Goal: Task Accomplishment & Management: Manage account settings

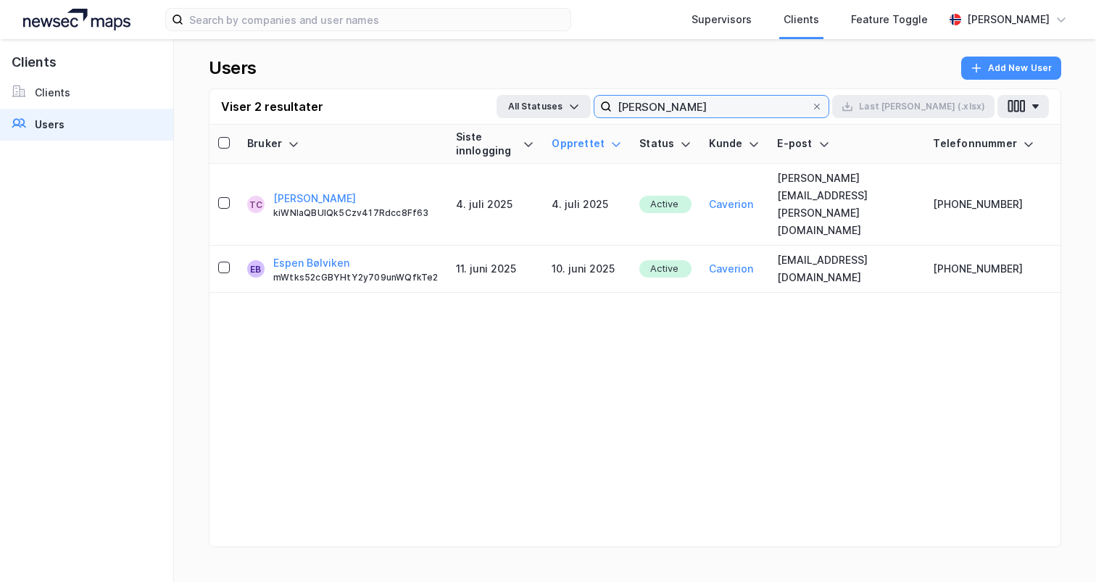
click at [811, 98] on input "[PERSON_NAME]" at bounding box center [711, 107] width 199 height 22
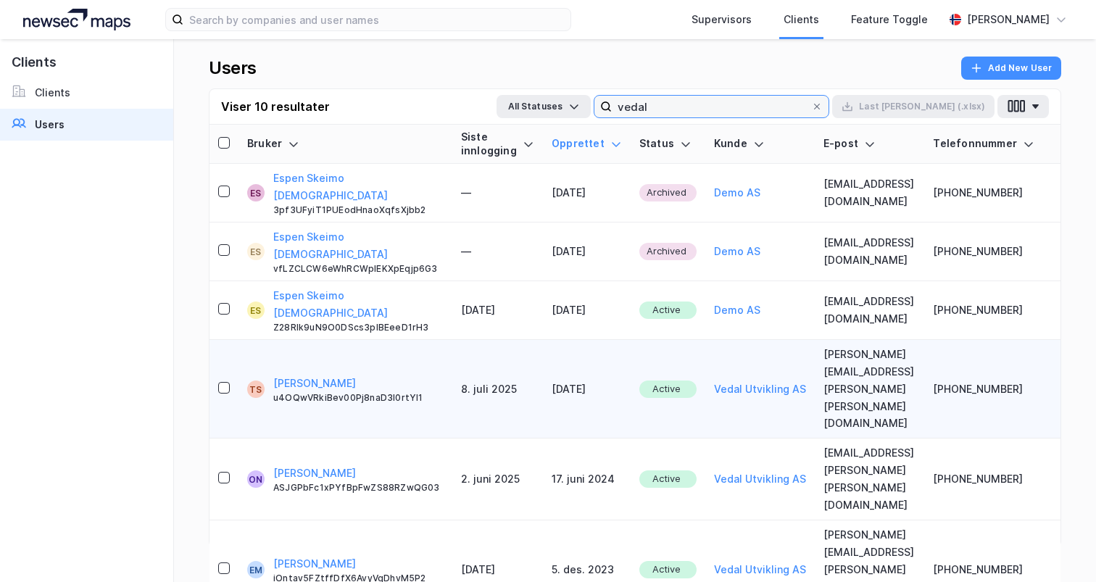
scroll to position [12, 0]
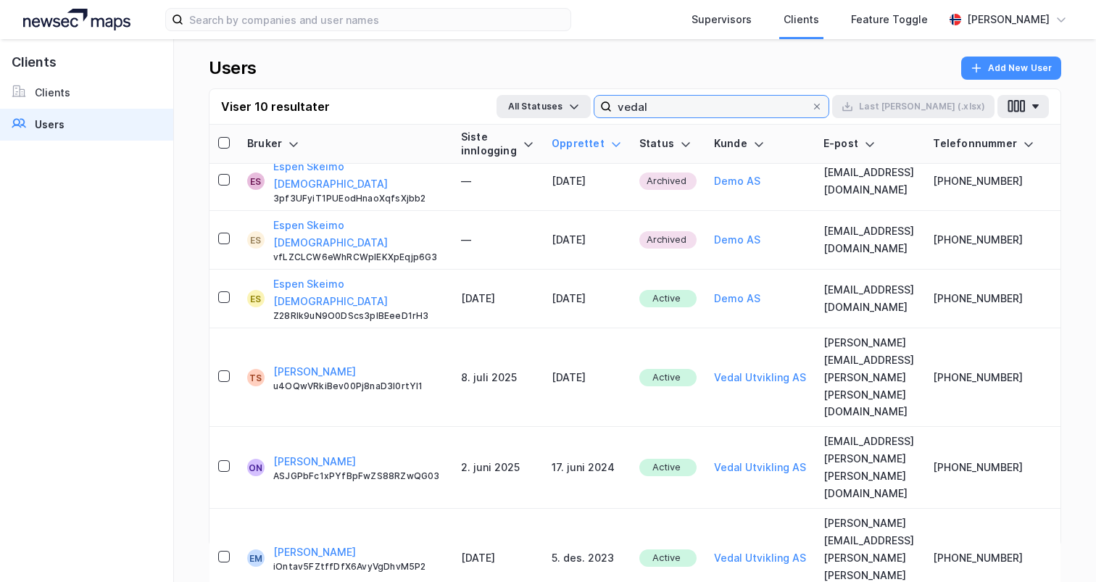
click at [727, 104] on input "vedal" at bounding box center [711, 107] width 199 height 22
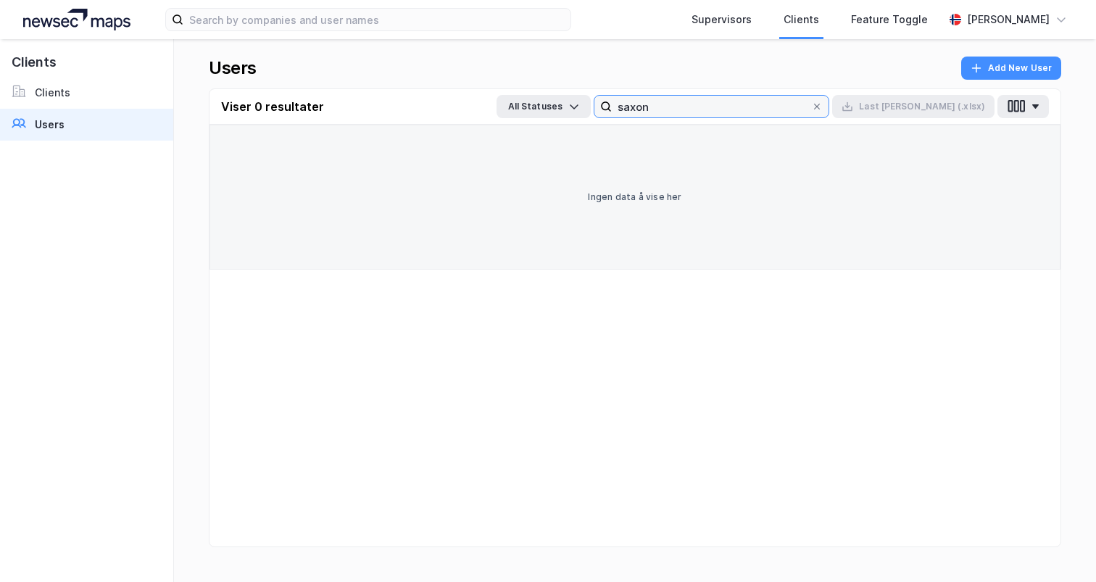
click at [721, 109] on input "saxon" at bounding box center [711, 107] width 199 height 22
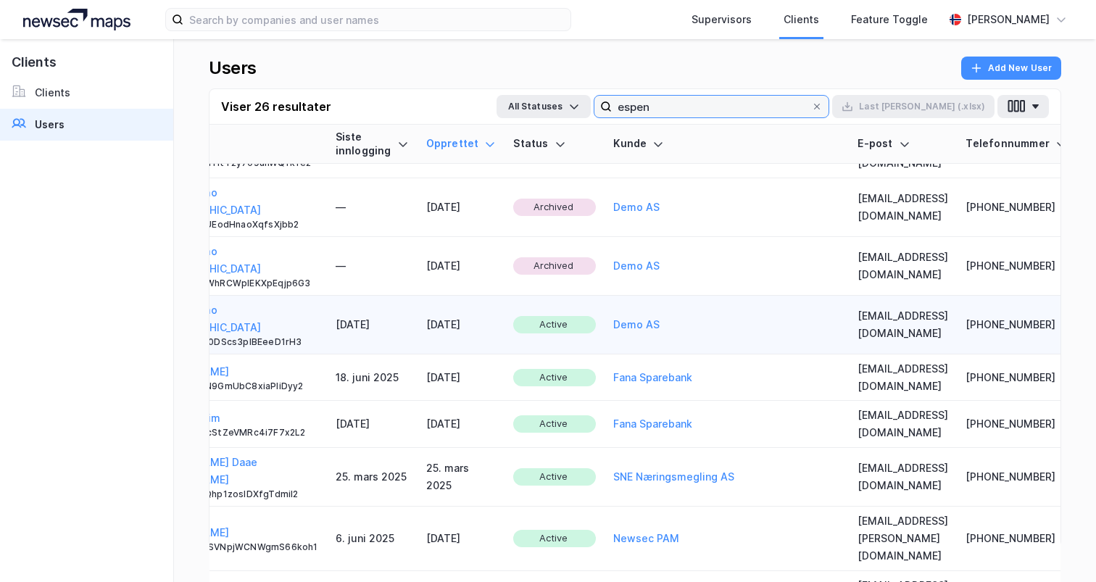
scroll to position [33, 178]
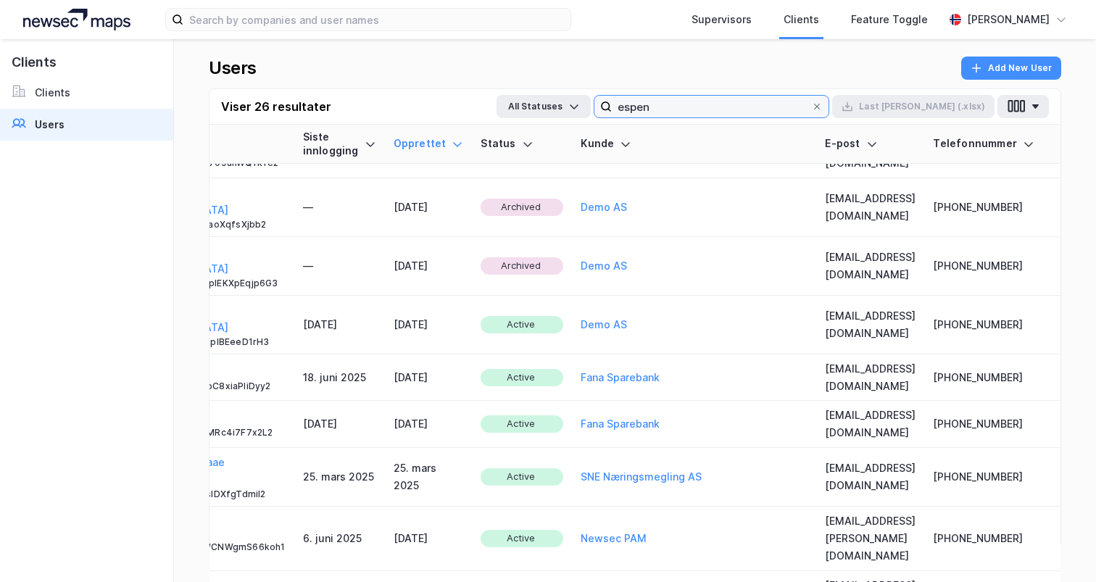
click at [703, 103] on input "espen" at bounding box center [711, 107] width 199 height 22
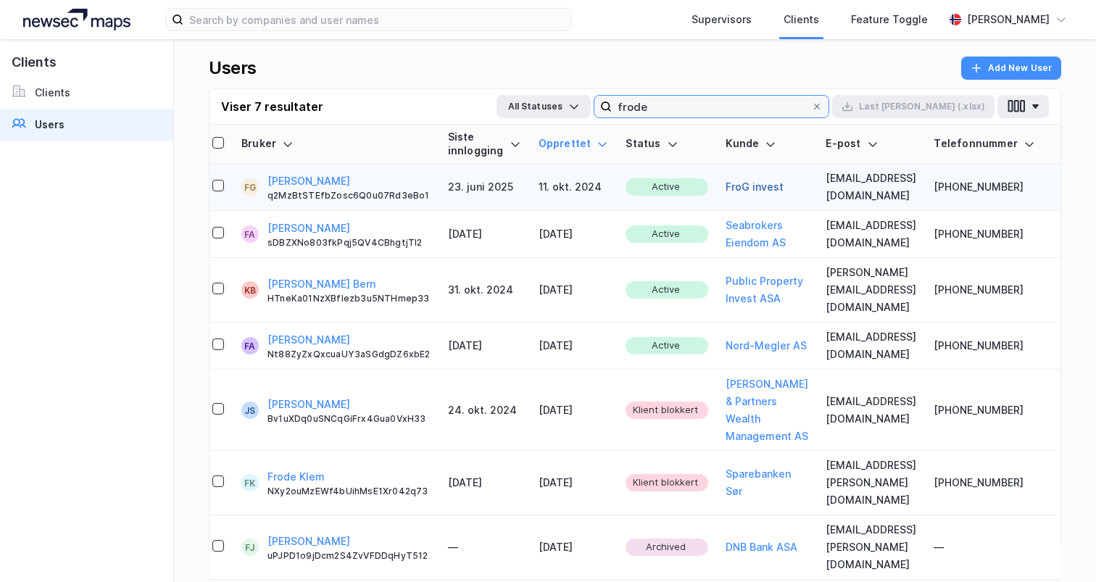
scroll to position [0, 0]
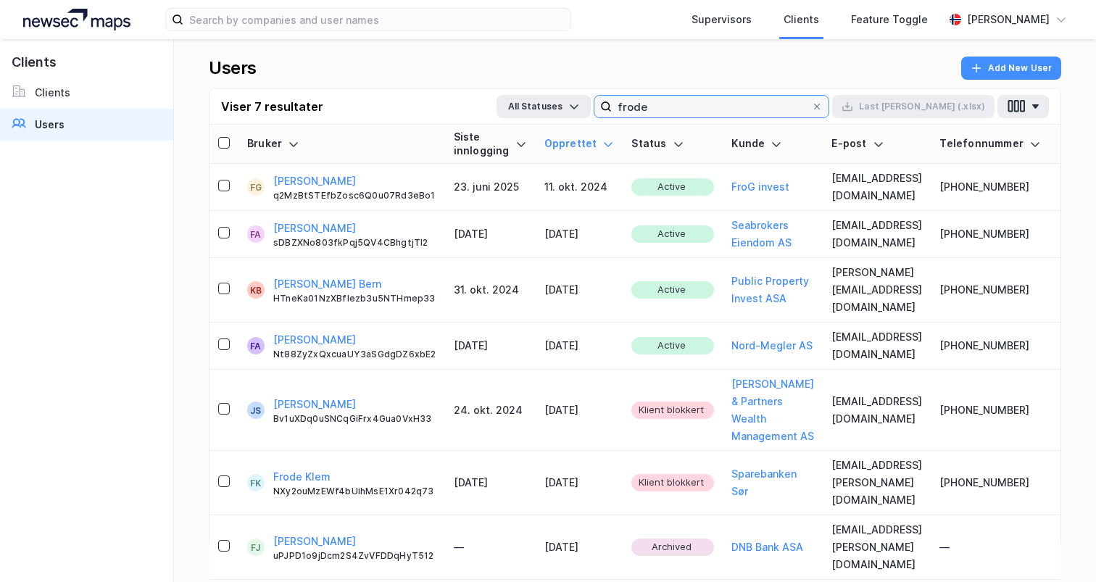
click at [707, 107] on input "frode" at bounding box center [711, 107] width 199 height 22
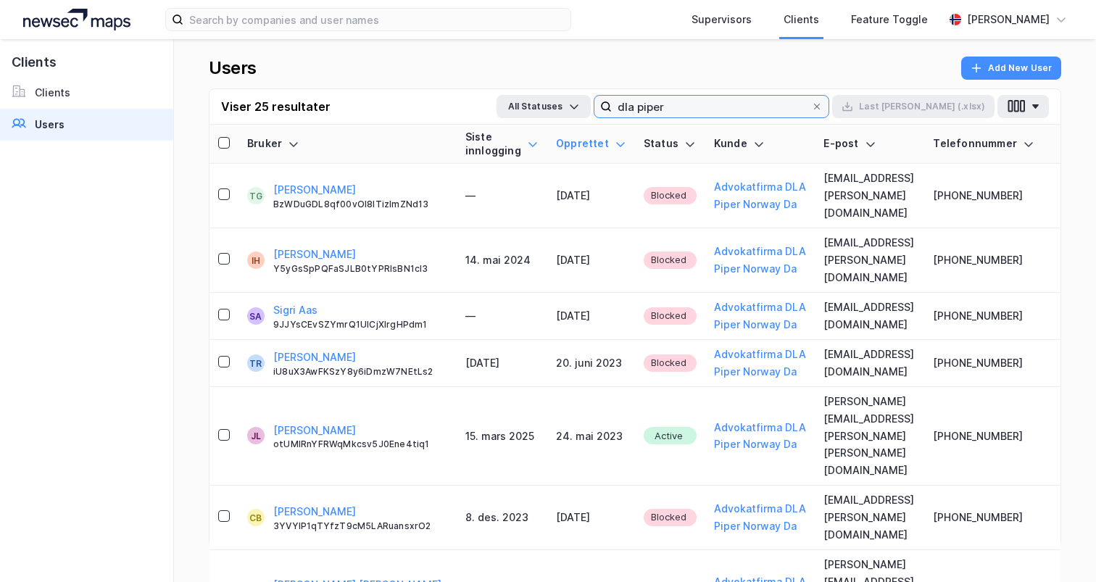
type input "dla piper"
click at [527, 143] on icon at bounding box center [533, 144] width 12 height 12
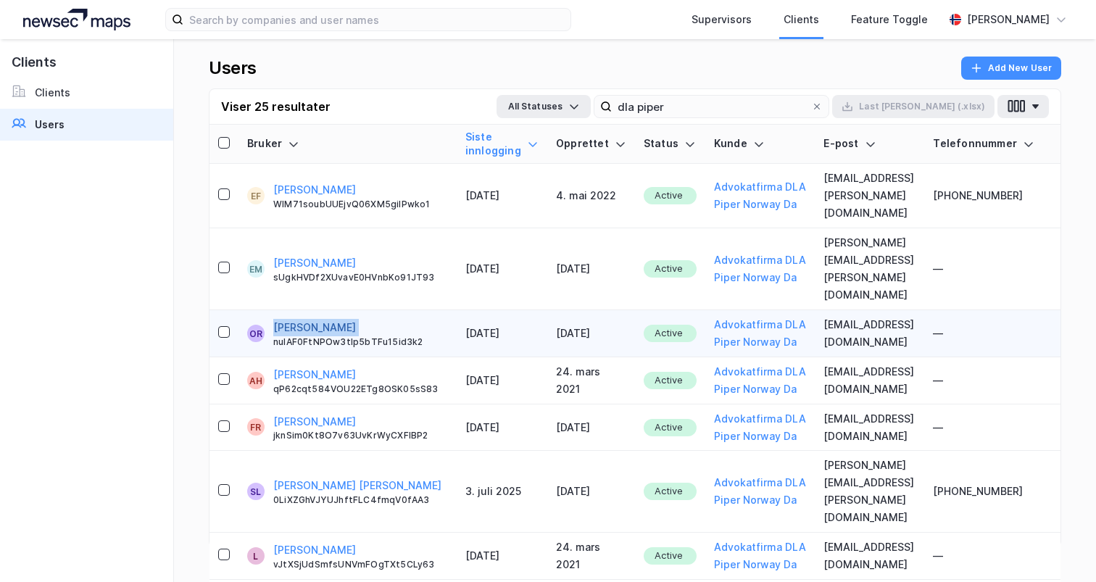
drag, startPoint x: 363, startPoint y: 275, endPoint x: 275, endPoint y: 275, distance: 88.4
click at [275, 319] on div "Ola Rundfloen nulAF0FtNPOw3tIp5bTFu15id3k2" at bounding box center [360, 333] width 175 height 29
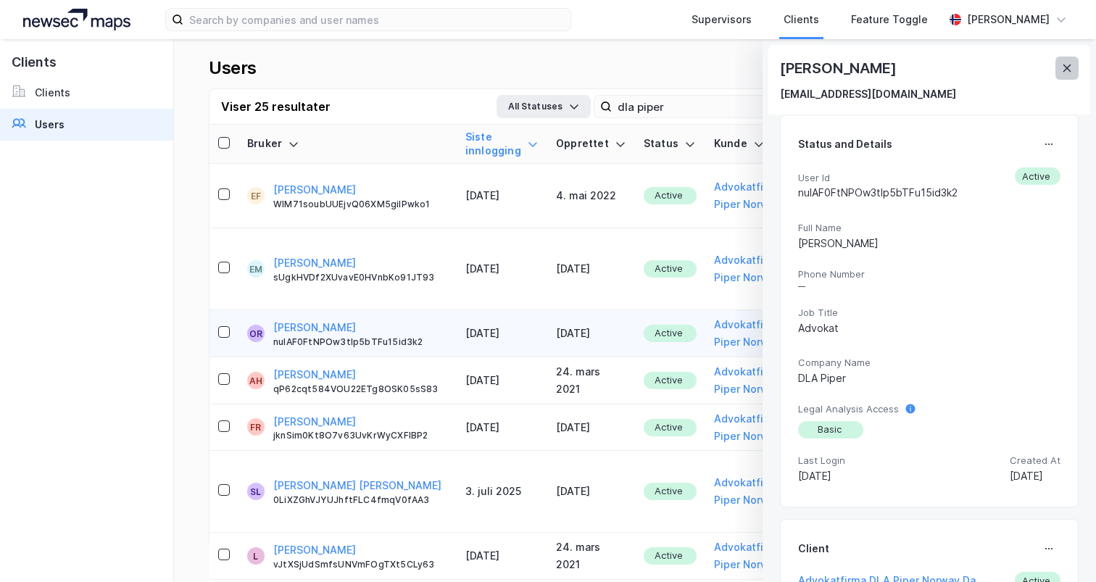
click at [1068, 57] on button at bounding box center [1066, 68] width 23 height 23
